Goal: Find specific page/section: Find specific page/section

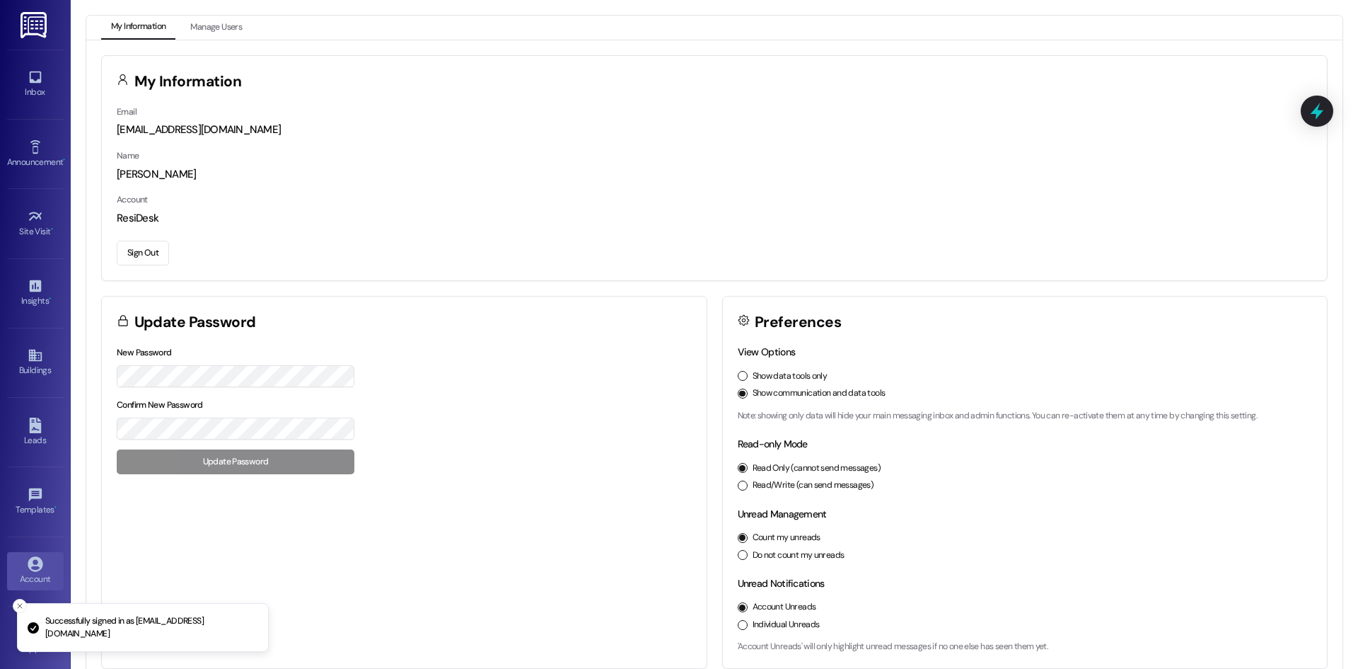
click at [29, 553] on link "Account" at bounding box center [35, 571] width 57 height 38
click at [37, 217] on icon at bounding box center [34, 216] width 13 height 8
